Goal: Information Seeking & Learning: Learn about a topic

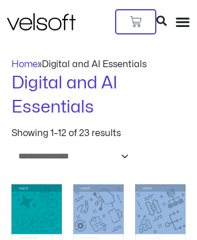
click at [34, 13] on img at bounding box center [41, 21] width 69 height 17
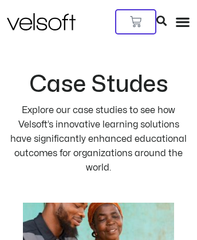
scroll to position [1544, 0]
